Goal: Navigation & Orientation: Find specific page/section

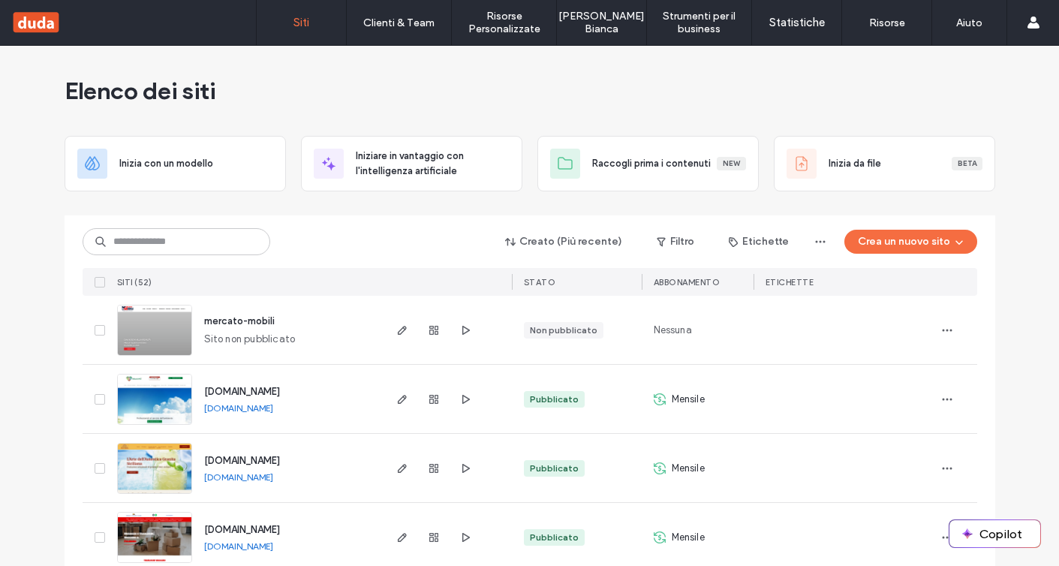
scroll to position [7, 0]
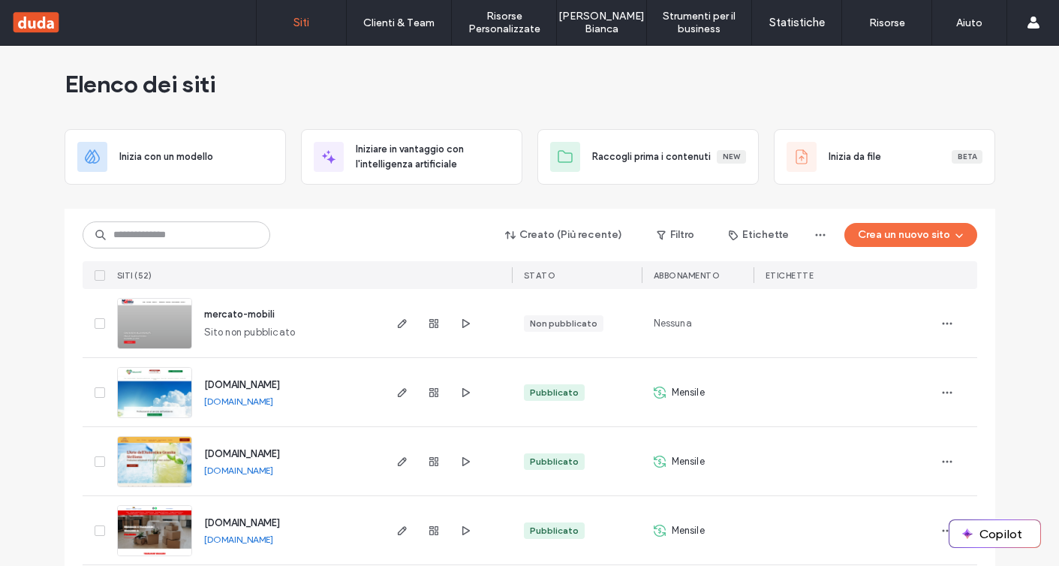
click at [287, 254] on div "Creato (Più recente) Filtro Etichette Crea un nuovo sito SITI (52) STATO Abbona…" at bounding box center [530, 249] width 895 height 80
click at [456, 324] on span "button" at bounding box center [465, 323] width 18 height 18
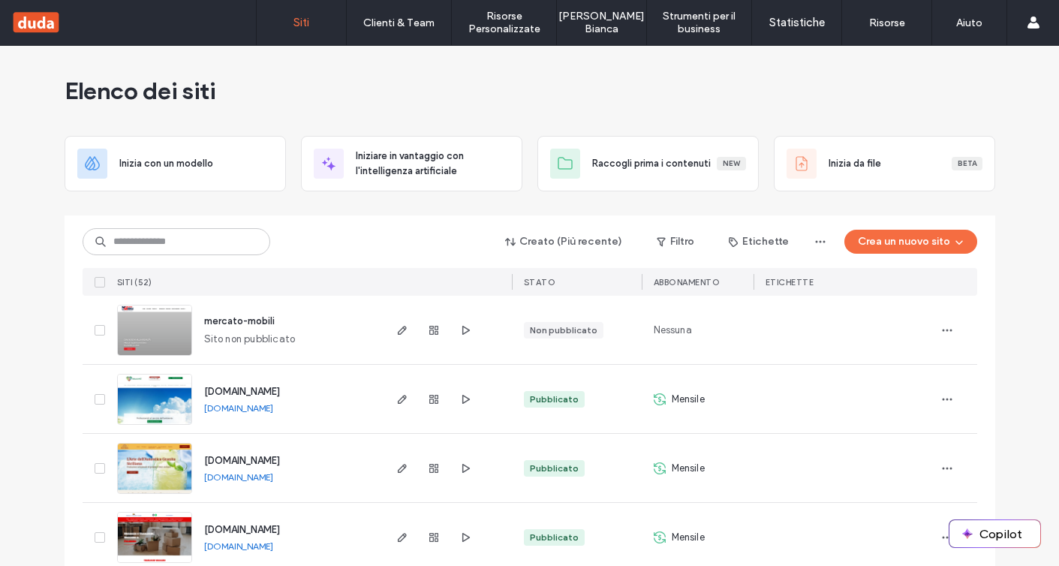
scroll to position [58, 0]
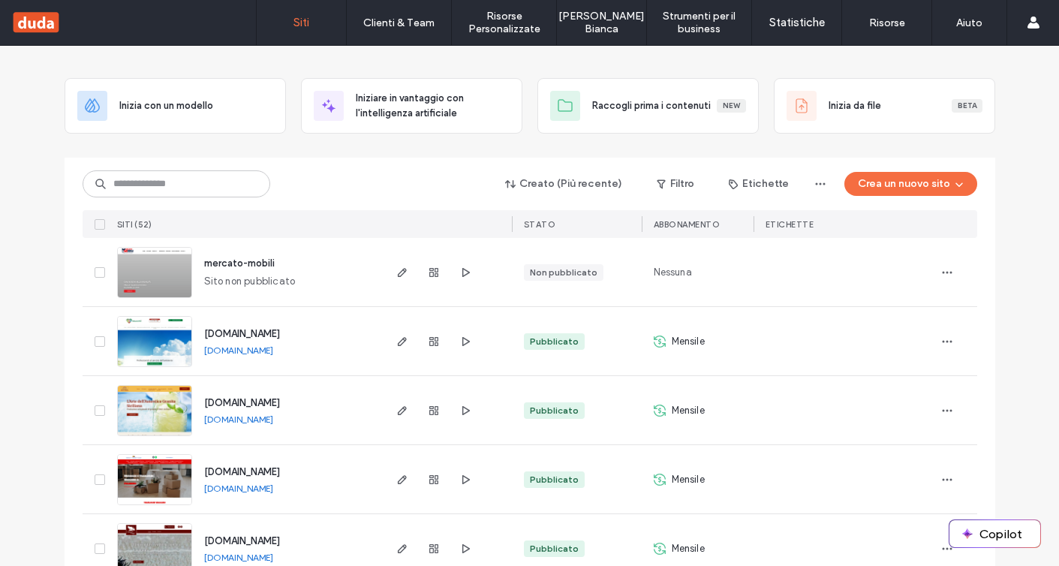
click at [906, 336] on div at bounding box center [843, 341] width 157 height 33
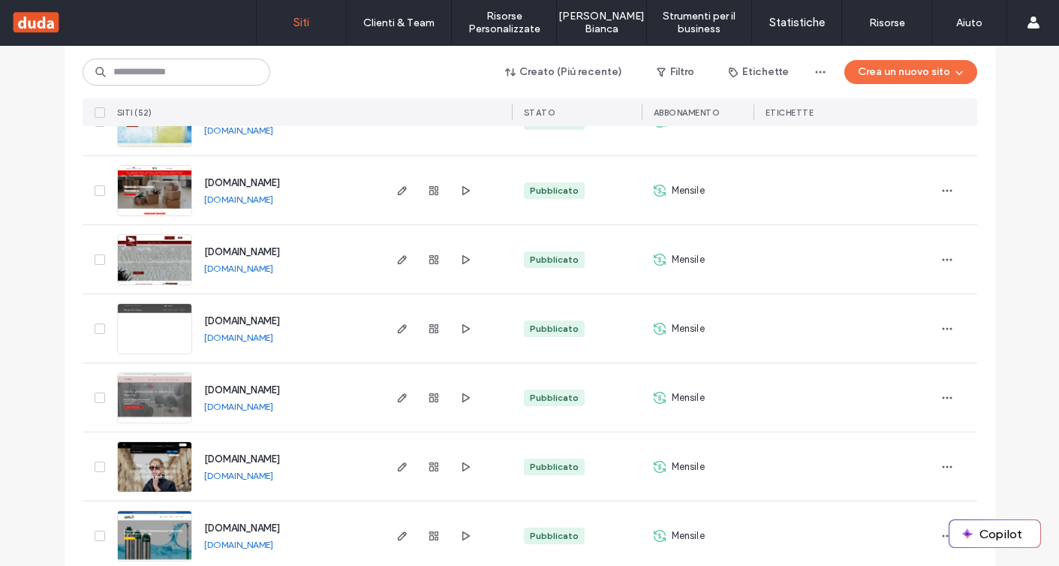
scroll to position [345, 0]
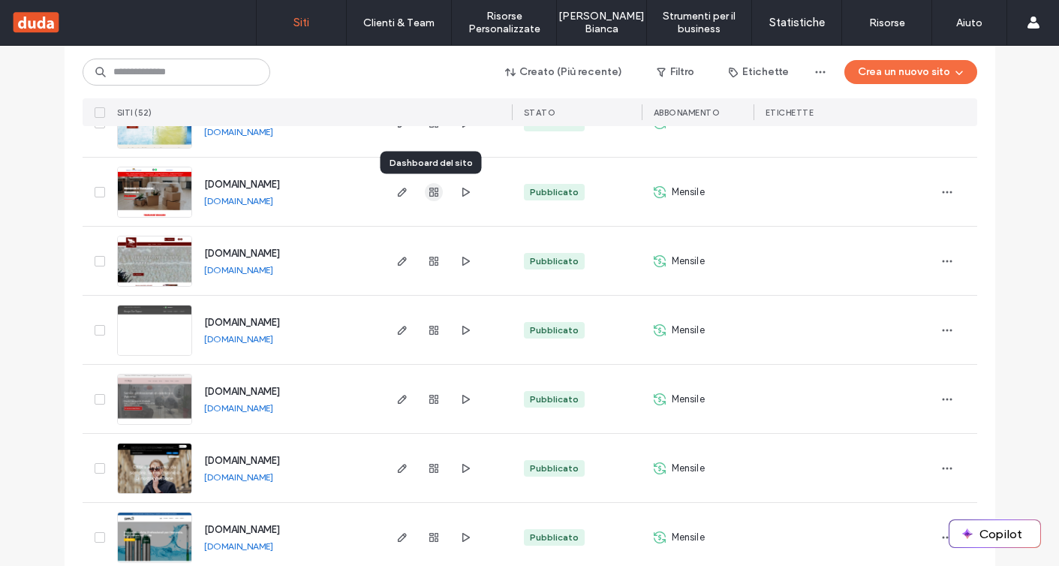
click at [429, 192] on use "button" at bounding box center [433, 192] width 9 height 9
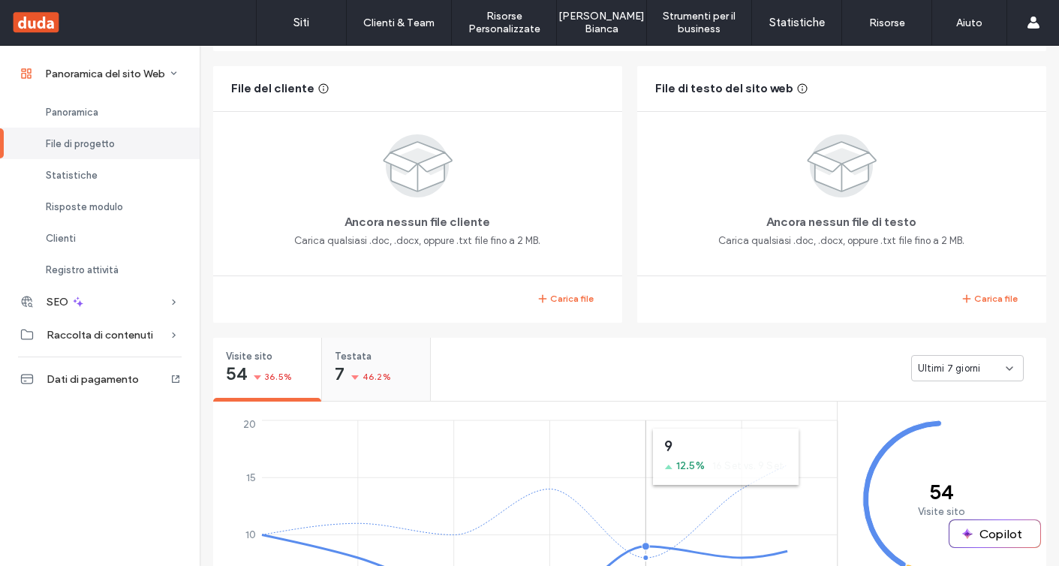
scroll to position [364, 0]
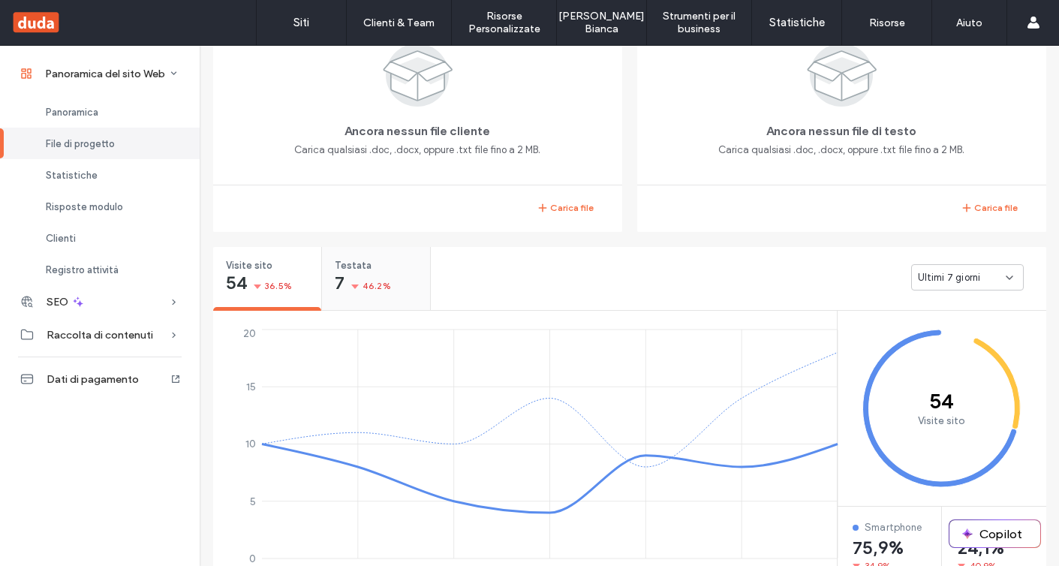
click at [376, 250] on div "Testata 7 46.2%" at bounding box center [376, 275] width 108 height 56
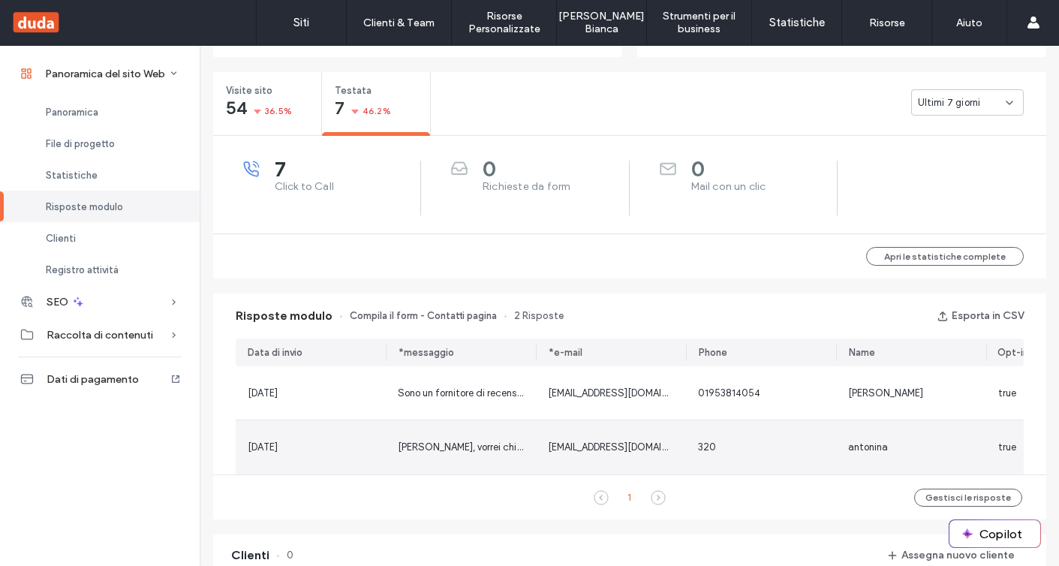
scroll to position [717, 0]
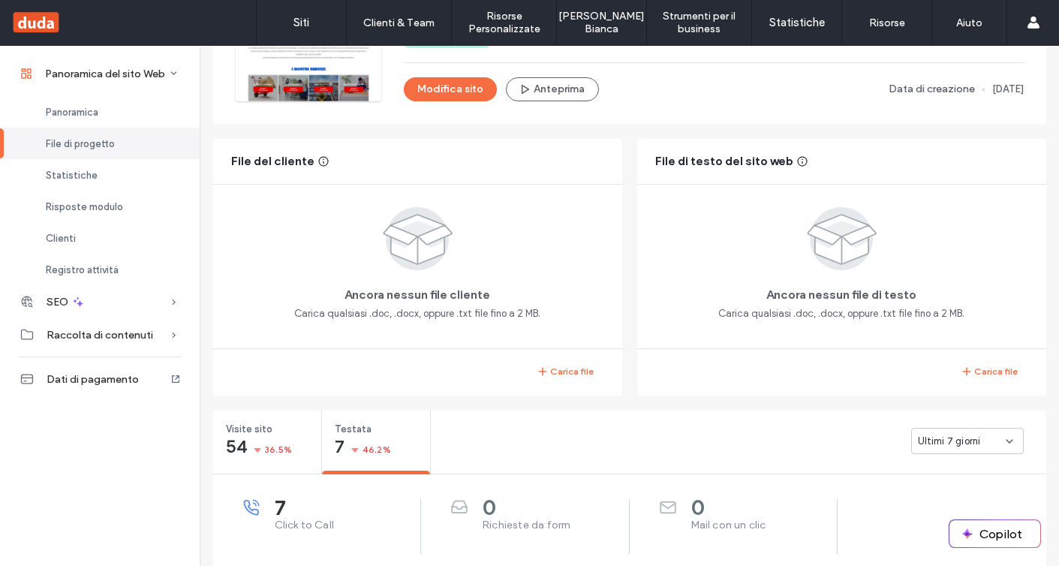
scroll to position [157, 0]
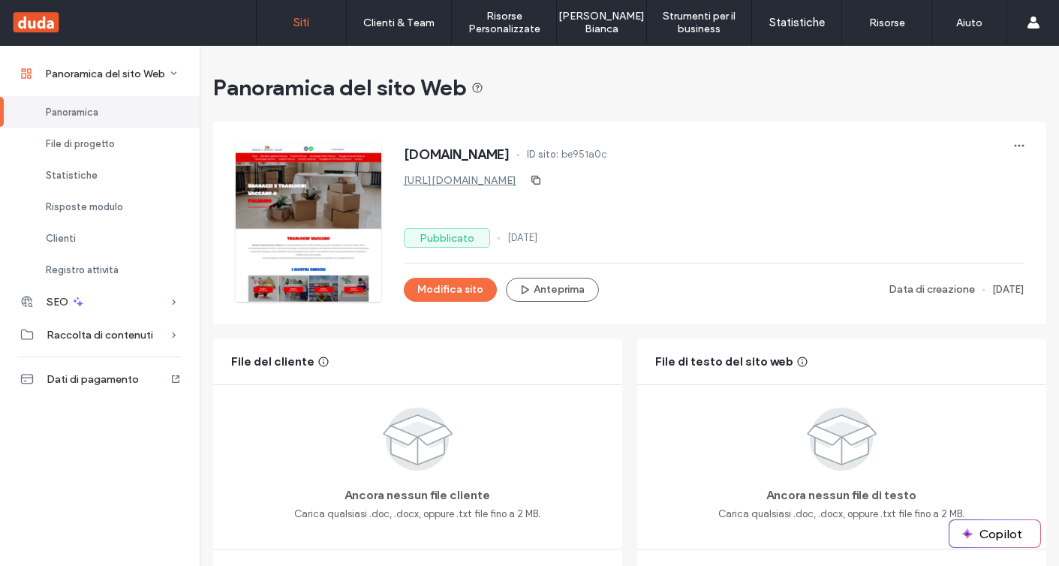
click at [323, 29] on link "Siti" at bounding box center [301, 22] width 89 height 45
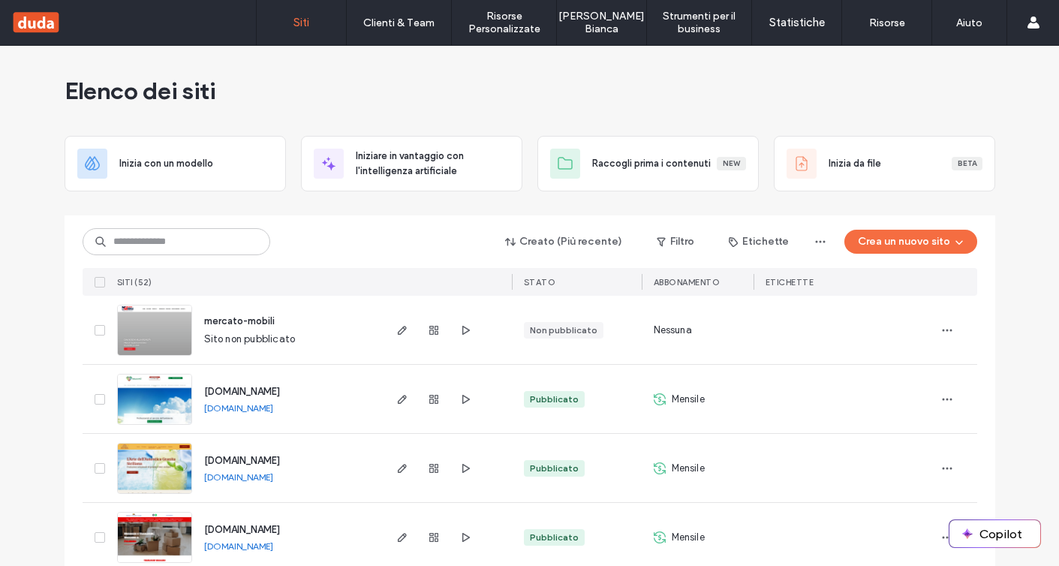
click at [389, 254] on div "Creato (Più recente) Filtro Etichette Crea un nuovo sito" at bounding box center [530, 241] width 895 height 29
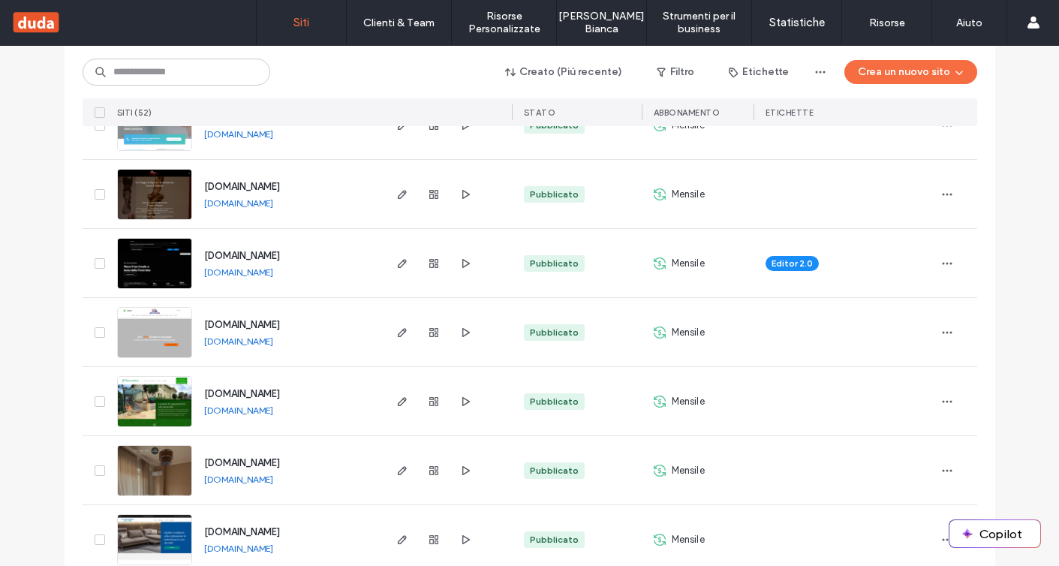
scroll to position [1448, 0]
click at [45, 216] on div "Elenco dei siti Inizia con un modello Iniziare in vantaggio con l'intelligenza …" at bounding box center [529, 526] width 1059 height 3858
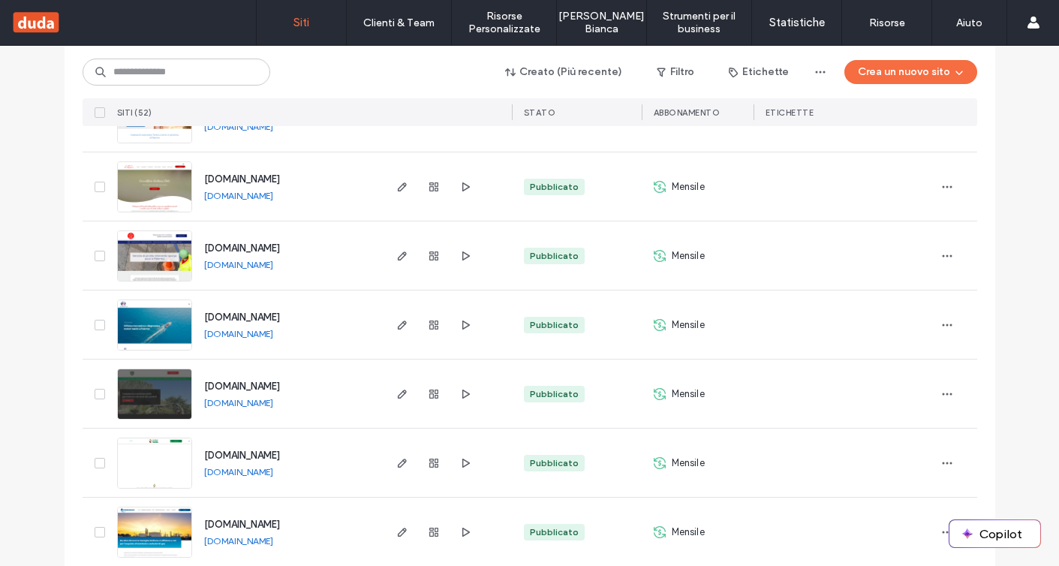
scroll to position [2975, 0]
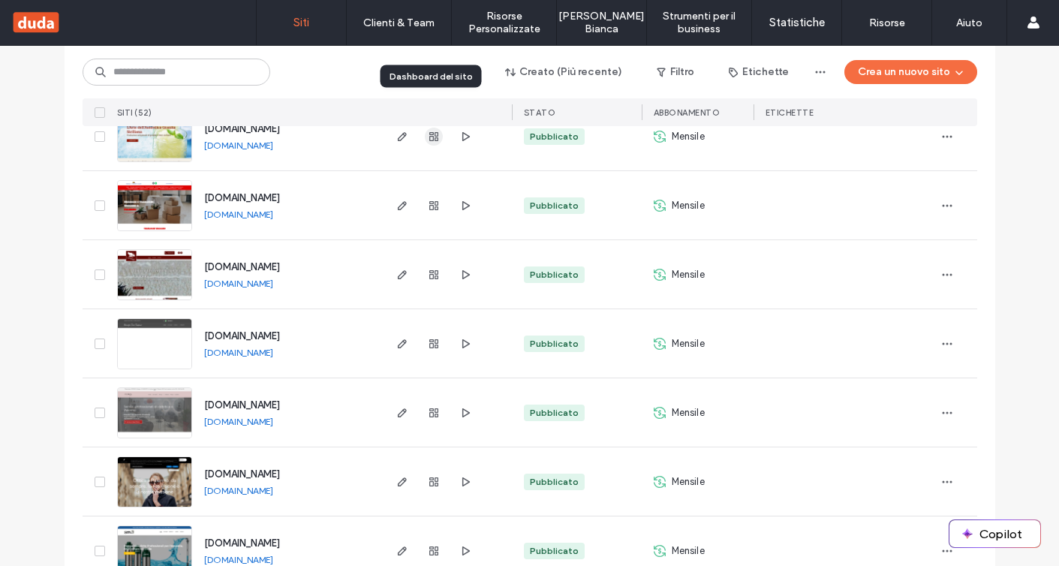
scroll to position [522, 0]
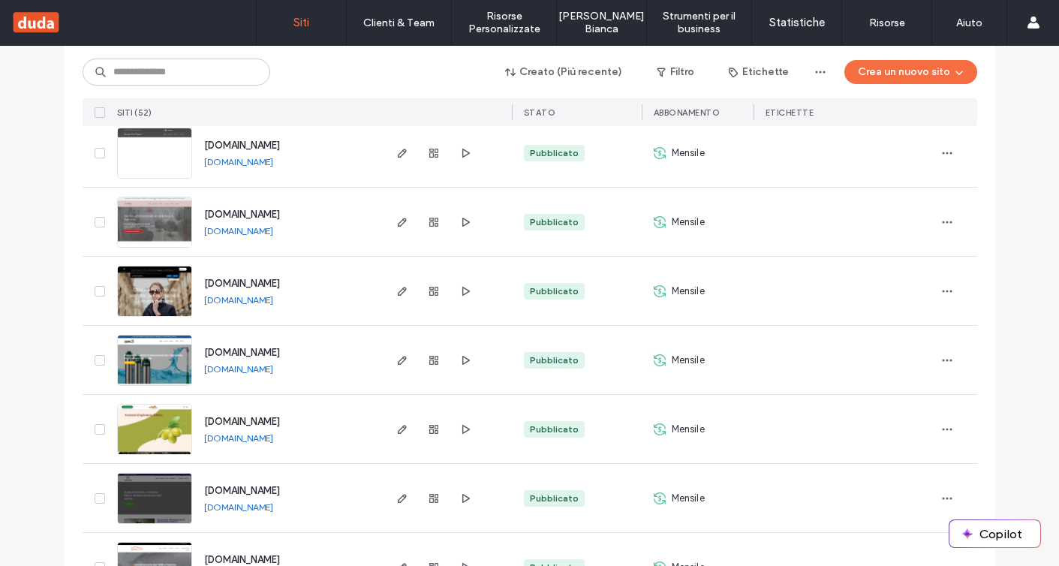
click at [383, 86] on div "Creato (Più recente) Filtro Etichette Crea un nuovo sito" at bounding box center [530, 72] width 895 height 29
